Goal: Book appointment/travel/reservation

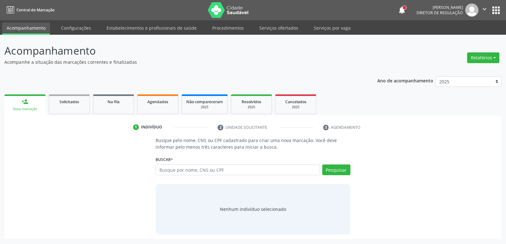
click at [194, 168] on input "text" at bounding box center [237, 170] width 164 height 11
type input "705408403689499"
click at [339, 169] on button "Pesquisar" at bounding box center [336, 170] width 28 height 11
type input "705408403689499"
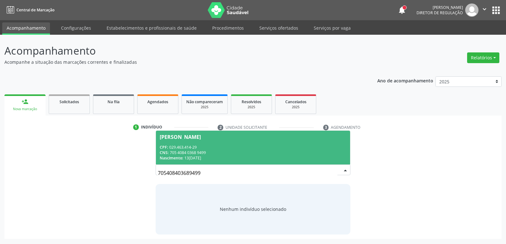
click at [177, 155] on div "CNS: 705 4084 0368 9499" at bounding box center [253, 152] width 186 height 5
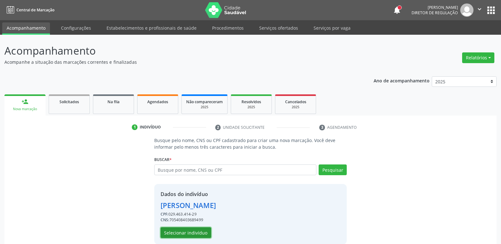
click at [176, 232] on button "Selecionar indivíduo" at bounding box center [186, 233] width 51 height 11
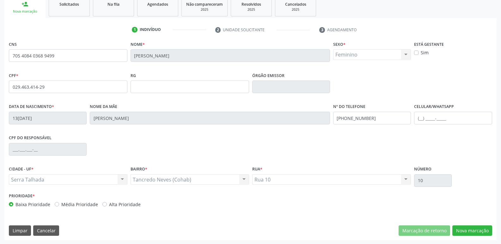
scroll to position [98, 0]
click at [482, 232] on button "Nova marcação" at bounding box center [472, 230] width 40 height 11
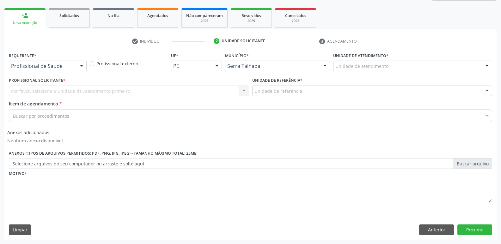
scroll to position [86, 0]
click at [84, 92] on div "Por favor, selecione a Unidade de Atendimento primeiro Nenhum resultado encontr…" at bounding box center [129, 91] width 240 height 11
click at [85, 115] on div "Buscar por procedimentos" at bounding box center [250, 116] width 483 height 13
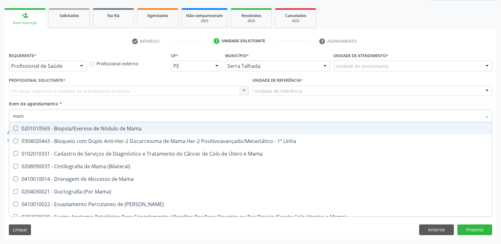
type input "mamo"
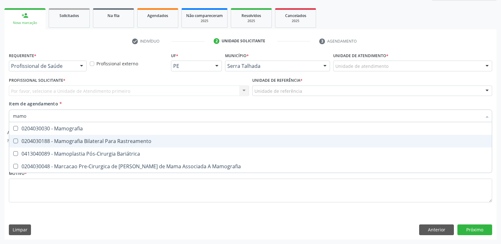
click at [158, 140] on div "0204030188 - Mamografia Bilateral Para Rastreamento" at bounding box center [250, 141] width 475 height 5
checkbox Rastreamento "true"
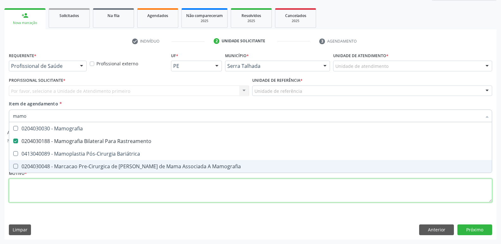
click at [256, 197] on div "Requerente * Profissional de Saúde Profissional de Saúde Paciente Nenhum result…" at bounding box center [250, 131] width 483 height 161
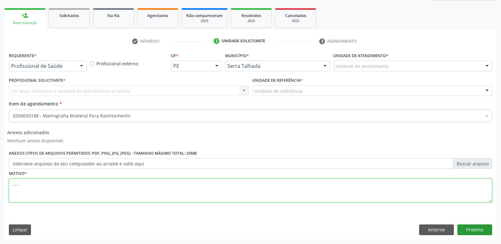
type textarea "....."
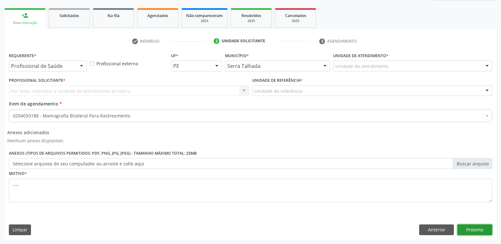
click at [474, 231] on button "Próximo" at bounding box center [474, 230] width 35 height 11
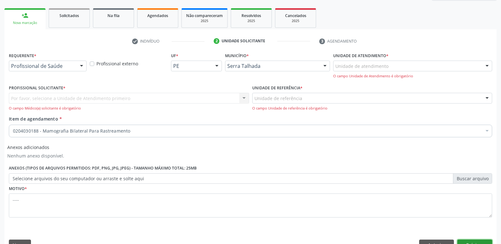
scroll to position [101, 0]
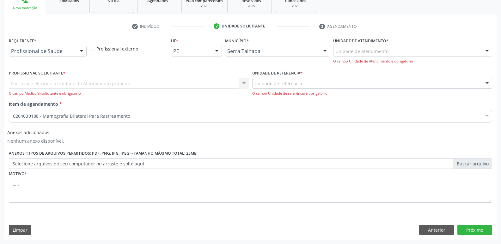
click at [28, 85] on div "Por favor, selecione a Unidade de Atendimento primeiro Nenhum resultado encontr…" at bounding box center [129, 87] width 240 height 18
click at [244, 86] on div "Por favor, selecione a Unidade de Atendimento primeiro Nenhum resultado encontr…" at bounding box center [129, 87] width 240 height 18
click at [220, 85] on div "Por favor, selecione a Unidade de Atendimento primeiro Nenhum resultado encontr…" at bounding box center [129, 87] width 240 height 18
click at [218, 80] on div "Por favor, selecione a Unidade de Atendimento primeiro Nenhum resultado encontr…" at bounding box center [129, 87] width 240 height 18
click at [487, 50] on div at bounding box center [486, 51] width 9 height 11
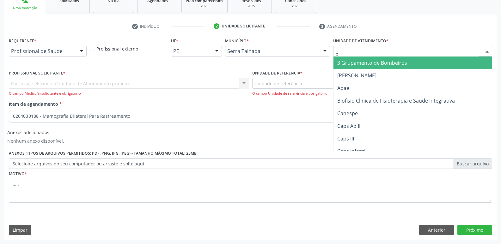
type input "po"
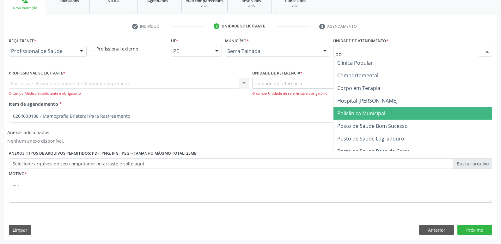
click at [451, 109] on span "Policlinica Municipal" at bounding box center [412, 113] width 158 height 13
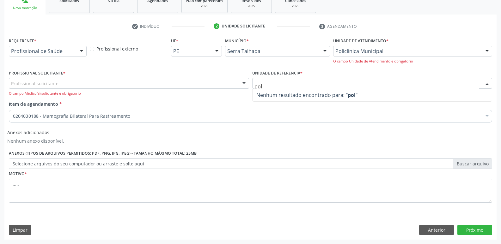
scroll to position [0, 0]
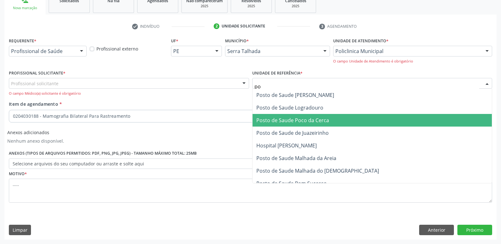
type input "p"
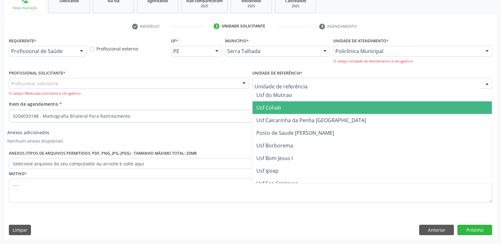
click at [164, 103] on div "Item de agendamento * 0204030188 - Mamografia Bilateral Para Rastreamento Desfa…" at bounding box center [250, 111] width 483 height 20
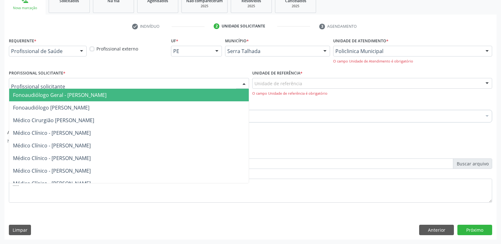
click at [157, 87] on div at bounding box center [129, 83] width 240 height 11
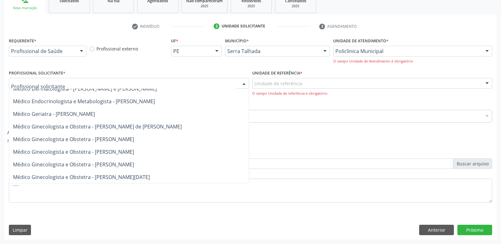
scroll to position [190, 0]
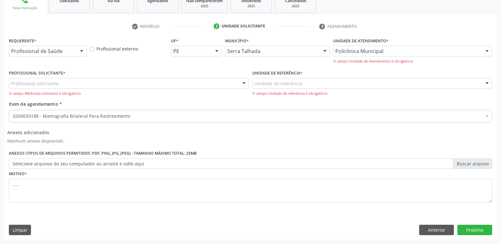
click at [164, 70] on div "Profissional Solicitante * Profissional solicitante Fonoaudiólogo Geral - [PERS…" at bounding box center [129, 83] width 240 height 28
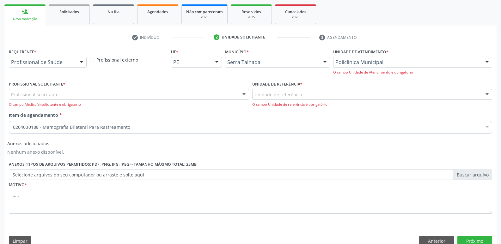
scroll to position [101, 0]
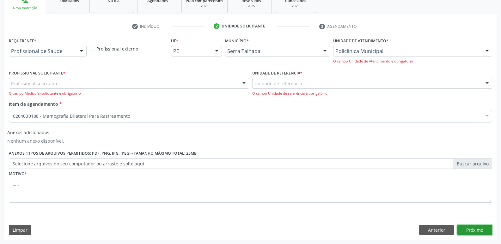
click at [481, 228] on button "Próximo" at bounding box center [474, 230] width 35 height 11
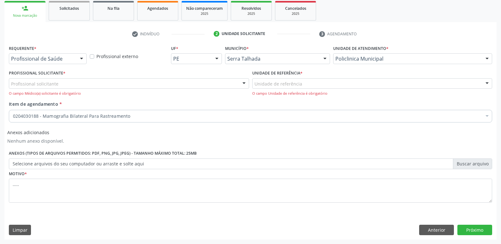
click at [88, 75] on div "Profissional Solicitante * Profissional solicitante Fonoaudiólogo Geral - [PERS…" at bounding box center [129, 83] width 240 height 28
click at [88, 88] on div "Profissional solicitante" at bounding box center [129, 83] width 240 height 11
drag, startPoint x: 384, startPoint y: 156, endPoint x: 234, endPoint y: 116, distance: 156.0
click at [383, 156] on div "Anexos (Tipos de arquivos permitidos: PDF, PNG, JPG, JPEG) - Tamanho máximo tot…" at bounding box center [250, 159] width 486 height 20
click at [82, 60] on div at bounding box center [81, 59] width 9 height 11
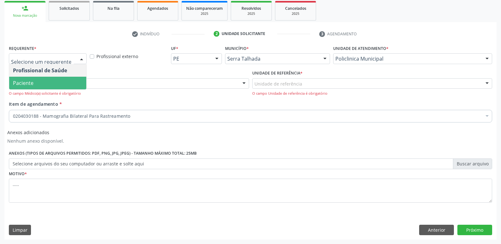
click at [62, 80] on span "Paciente" at bounding box center [47, 83] width 77 height 13
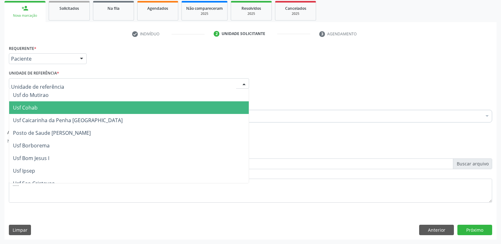
click at [63, 84] on div at bounding box center [129, 83] width 240 height 11
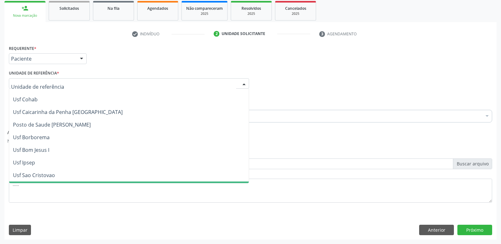
scroll to position [0, 0]
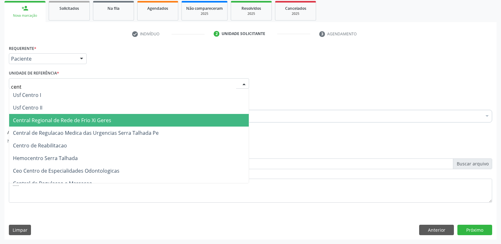
type input "centr"
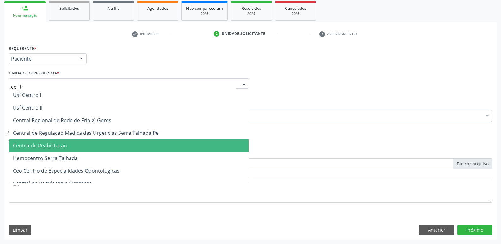
click at [85, 149] on span "Centro de Reabilitacao" at bounding box center [129, 145] width 240 height 13
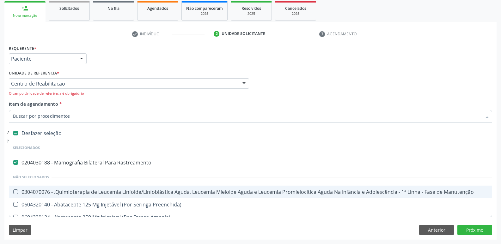
click at [379, 86] on div "Profissional Solicitante Por favor, selecione a Unidade de Atendimento primeiro…" at bounding box center [250, 85] width 486 height 32
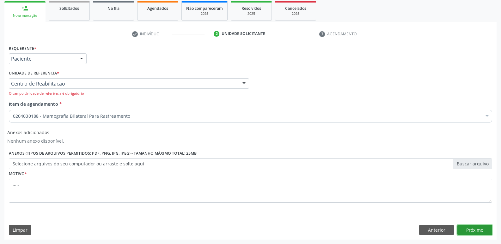
click at [476, 230] on button "Próximo" at bounding box center [474, 230] width 35 height 11
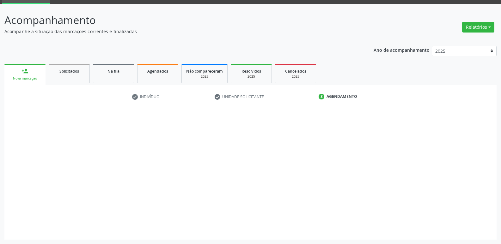
scroll to position [31, 0]
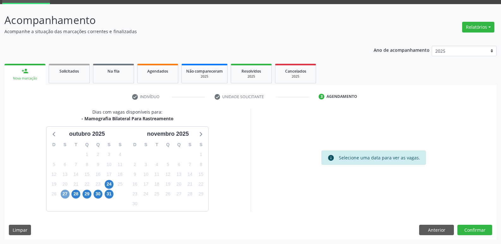
click at [63, 193] on span "27" at bounding box center [65, 194] width 9 height 9
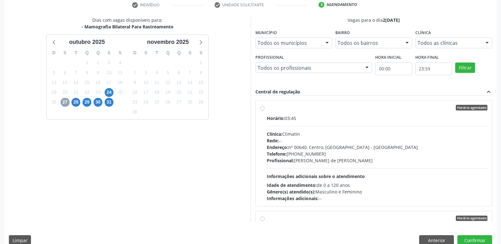
scroll to position [133, 0]
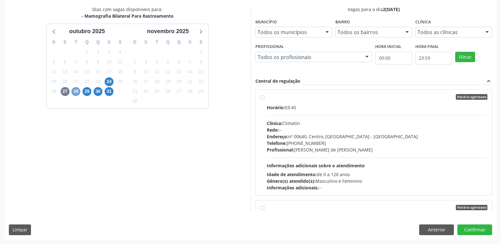
click at [76, 94] on span "28" at bounding box center [75, 91] width 9 height 9
click at [83, 92] on span "29" at bounding box center [86, 91] width 9 height 9
click at [98, 93] on span "30" at bounding box center [98, 91] width 9 height 9
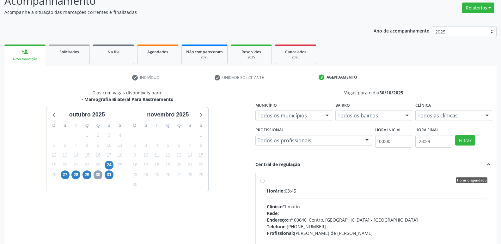
scroll to position [39, 0]
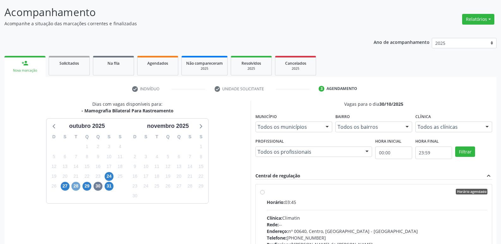
click at [75, 184] on span "28" at bounding box center [75, 186] width 9 height 9
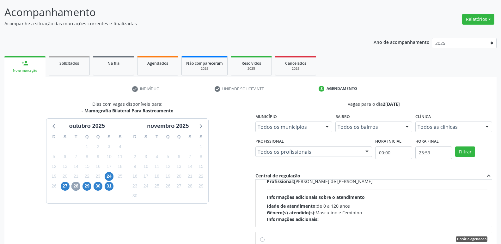
scroll to position [0, 0]
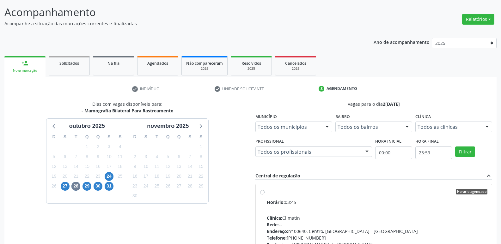
click at [265, 195] on div "Horário agendado Horário: 03:45 Clínica: Climatin Rede: -- Endereço: nº 00640, …" at bounding box center [374, 237] width 228 height 97
radio input "true"
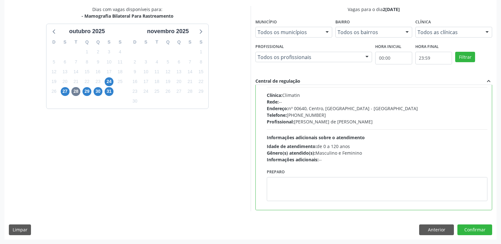
scroll to position [63, 0]
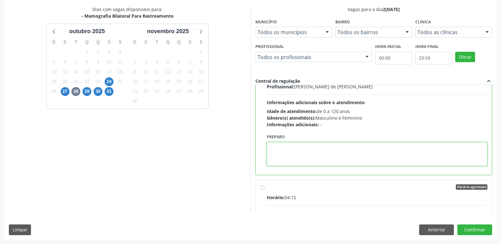
click at [288, 158] on textarea at bounding box center [377, 154] width 221 height 24
click at [308, 146] on textarea "Agendar o horario DE ATENDIMENTO NA CLINICA ." at bounding box center [377, 154] width 221 height 24
type textarea "AGENDAR O HORARIO DE ATENDIMENTO NA CLINICA ."
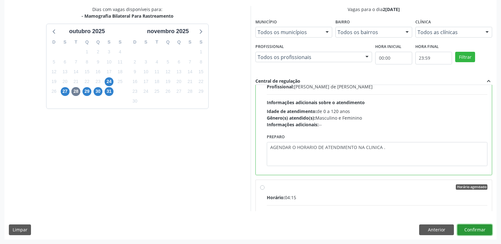
click at [484, 231] on button "Confirmar" at bounding box center [474, 230] width 35 height 11
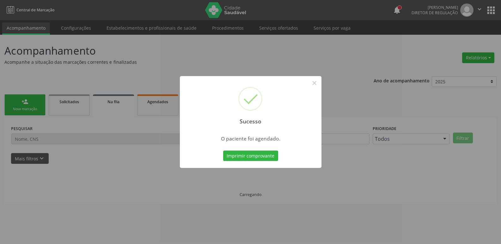
scroll to position [0, 0]
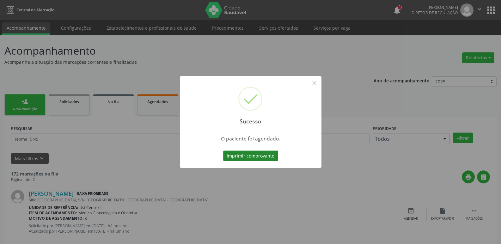
click at [247, 154] on button "Imprimir comprovante" at bounding box center [250, 156] width 55 height 11
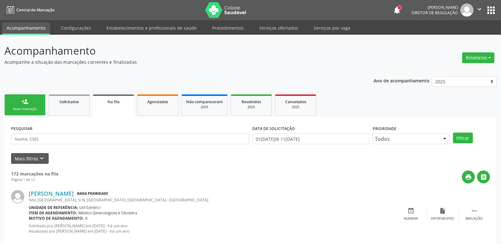
click at [490, 6] on button "apps" at bounding box center [490, 10] width 11 height 11
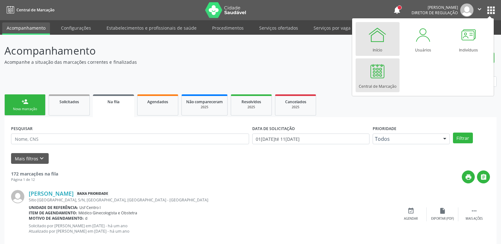
click at [381, 36] on div at bounding box center [377, 34] width 19 height 19
